Goal: Task Accomplishment & Management: Use online tool/utility

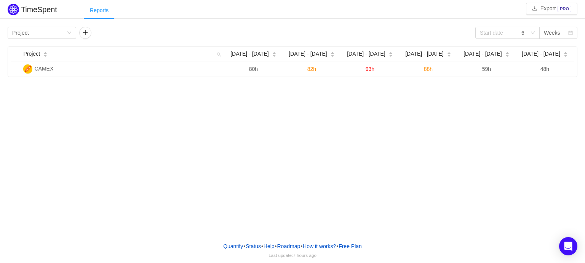
click at [110, 9] on div "Reports" at bounding box center [99, 10] width 31 height 17
click at [68, 34] on icon "icon: down" at bounding box center [69, 32] width 5 height 5
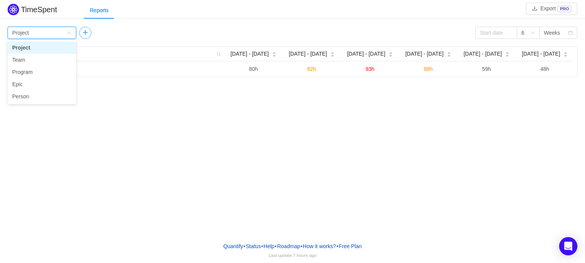
click at [84, 27] on button "button" at bounding box center [85, 33] width 12 height 12
click at [68, 30] on div "Group by Project" at bounding box center [42, 33] width 69 height 12
click at [38, 95] on li "Person" at bounding box center [42, 96] width 69 height 12
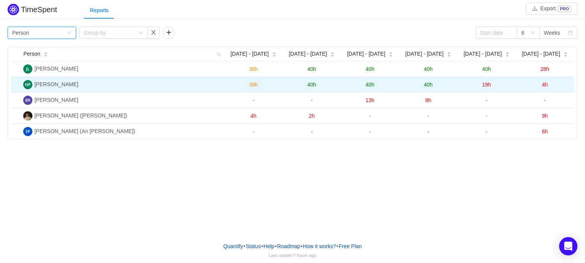
click at [48, 85] on span "[PERSON_NAME]" at bounding box center [56, 84] width 44 height 6
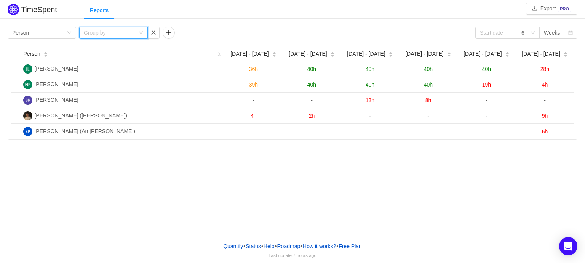
click at [142, 30] on div "Group by" at bounding box center [113, 33] width 69 height 12
click at [101, 59] on li "Project" at bounding box center [113, 60] width 69 height 12
click at [169, 11] on div "Reports" at bounding box center [335, 10] width 502 height 17
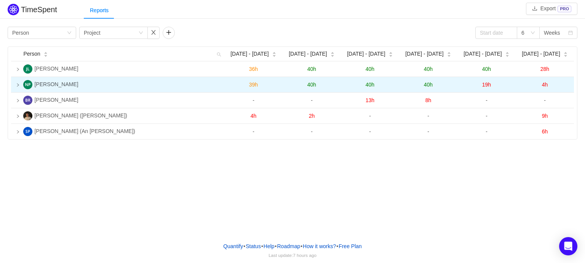
click at [17, 86] on icon "icon: right" at bounding box center [18, 85] width 4 height 4
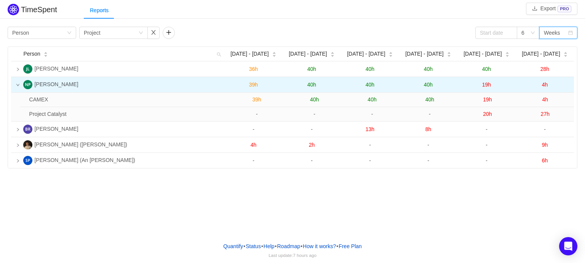
click at [561, 34] on div "Weeks" at bounding box center [556, 32] width 24 height 11
click at [555, 72] on li "Quarters" at bounding box center [559, 72] width 38 height 12
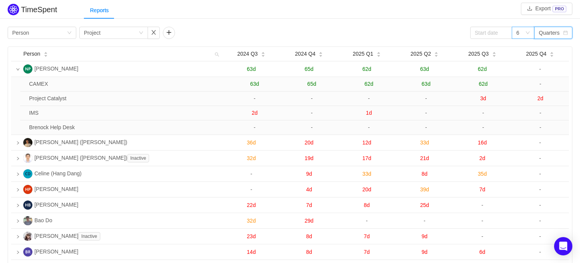
click at [526, 34] on icon "icon: down" at bounding box center [527, 32] width 5 height 5
click at [516, 86] on li "12" at bounding box center [522, 84] width 23 height 12
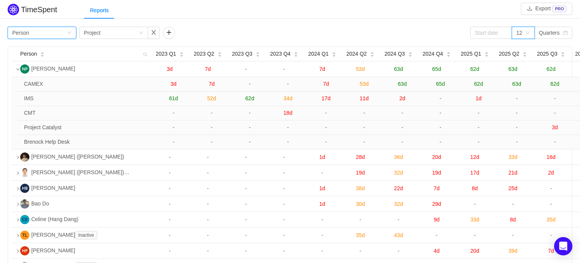
click at [53, 33] on div "Group by Person" at bounding box center [39, 32] width 54 height 11
click at [215, 10] on div "Reports" at bounding box center [332, 10] width 496 height 17
click at [503, 34] on span at bounding box center [504, 32] width 5 height 5
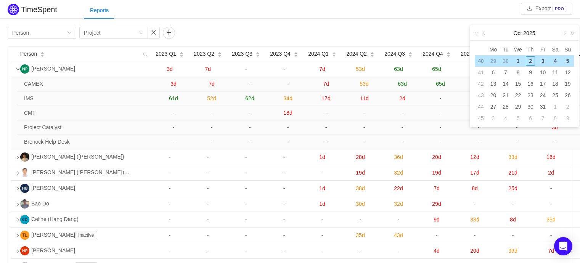
click at [506, 19] on div "TimeSpent Export PRO Reports Group by Person Group by Project 12 Quarters Perso…" at bounding box center [290, 156] width 580 height 309
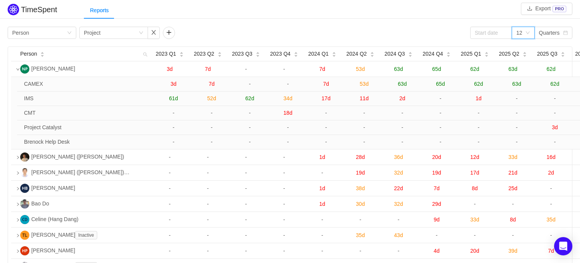
click at [532, 34] on div "12" at bounding box center [522, 33] width 23 height 12
click at [494, 36] on input at bounding box center [491, 33] width 42 height 12
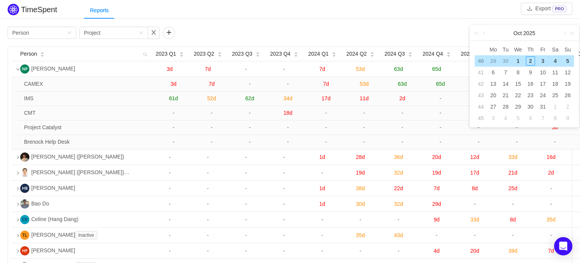
click at [494, 15] on div "Reports" at bounding box center [332, 10] width 496 height 17
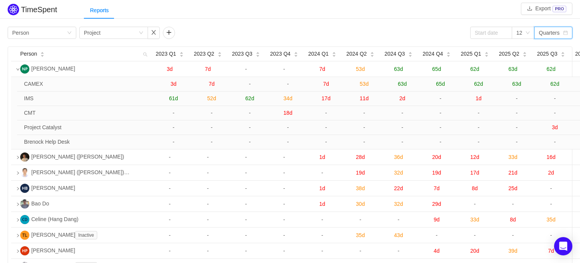
click at [559, 31] on div "Quarters" at bounding box center [550, 32] width 24 height 11
click at [555, 61] on li "Months" at bounding box center [553, 60] width 38 height 12
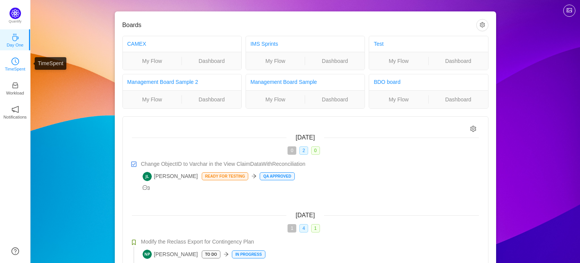
click at [15, 67] on p "TimeSpent" at bounding box center [15, 69] width 21 height 7
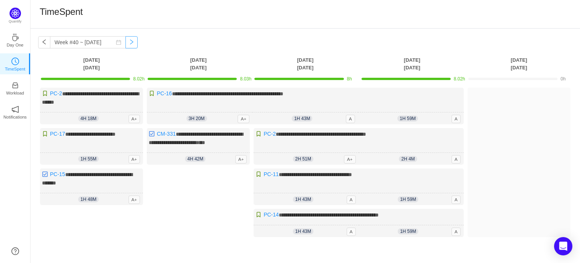
click at [125, 43] on button "button" at bounding box center [131, 42] width 12 height 12
click at [44, 43] on button "button" at bounding box center [44, 42] width 12 height 12
type input "Week #39 ~ [DATE]"
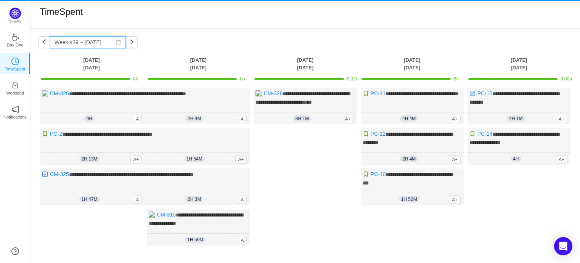
click at [71, 41] on input "Week #39 ~ [DATE]" at bounding box center [88, 42] width 76 height 12
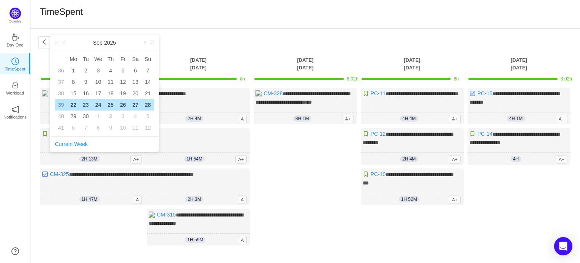
click at [127, 16] on div "TimeSpent" at bounding box center [305, 14] width 531 height 16
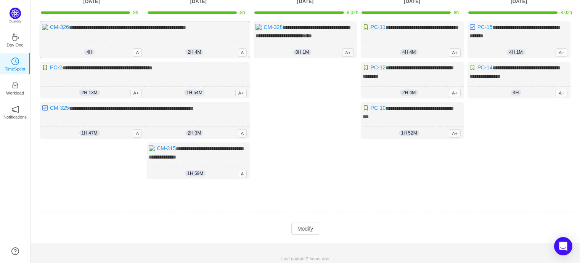
scroll to position [67, 0]
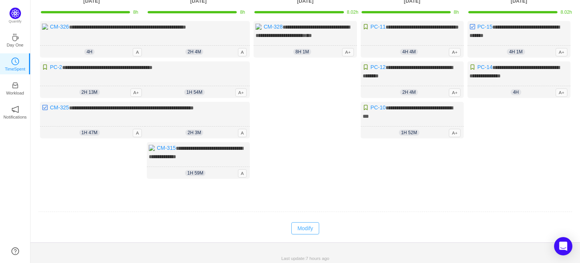
click at [303, 226] on button "Modify" at bounding box center [305, 228] width 28 height 12
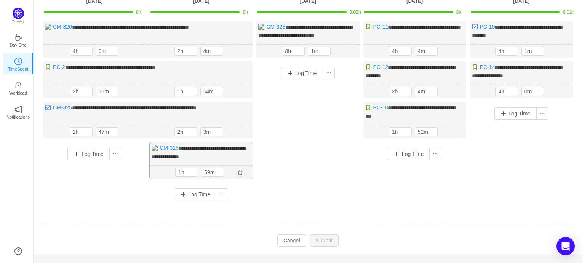
scroll to position [0, 0]
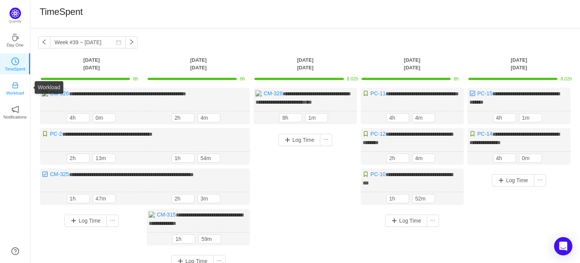
click at [14, 90] on p "Workload" at bounding box center [15, 93] width 18 height 7
